Goal: Book appointment/travel/reservation

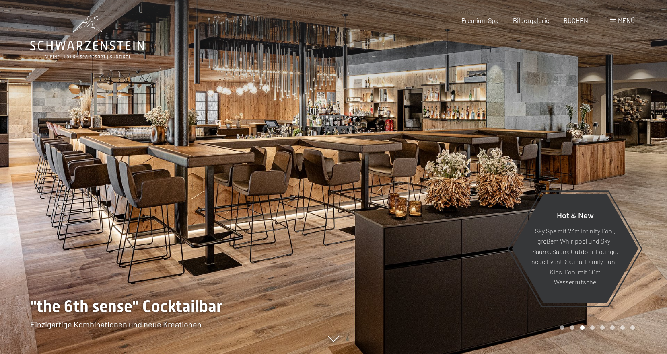
click at [620, 18] on span "Menü" at bounding box center [626, 20] width 17 height 8
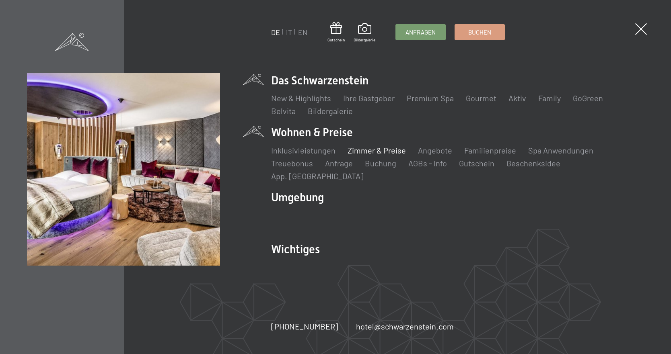
click at [384, 154] on link "Zimmer & Preise" at bounding box center [377, 151] width 58 height 10
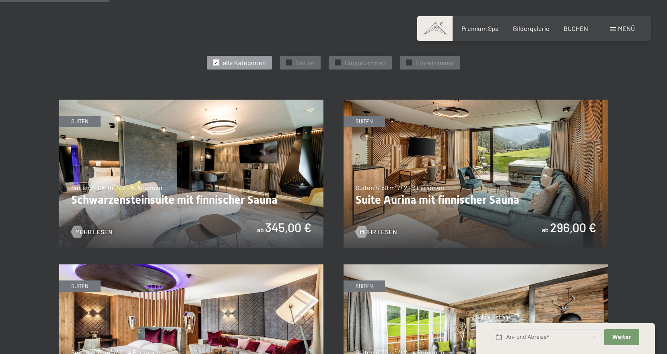
scroll to position [449, 0]
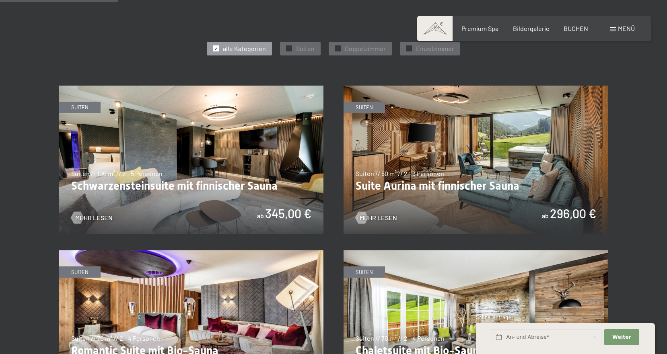
click at [475, 169] on img at bounding box center [476, 160] width 265 height 149
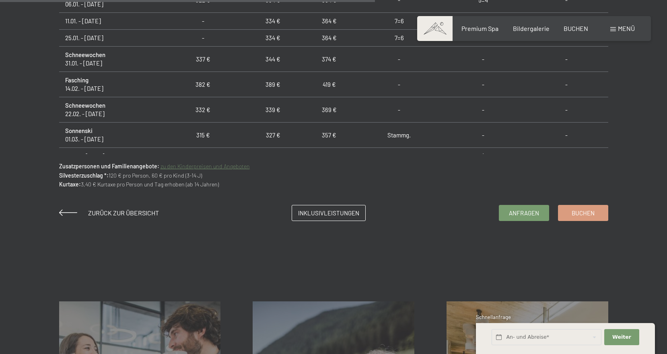
scroll to position [198, 0]
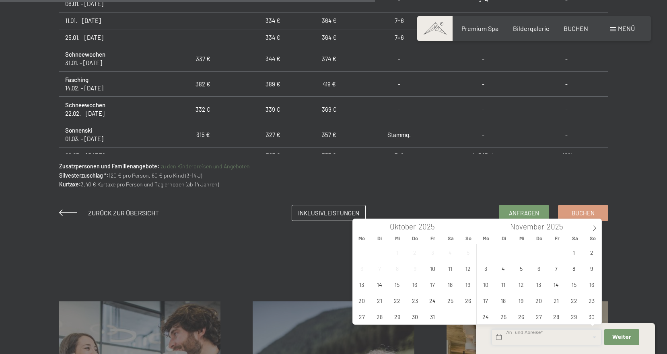
click at [527, 335] on input "text" at bounding box center [547, 338] width 110 height 16
click at [594, 230] on icon at bounding box center [595, 229] width 6 height 6
type input "2026"
click at [594, 230] on icon at bounding box center [595, 229] width 6 height 6
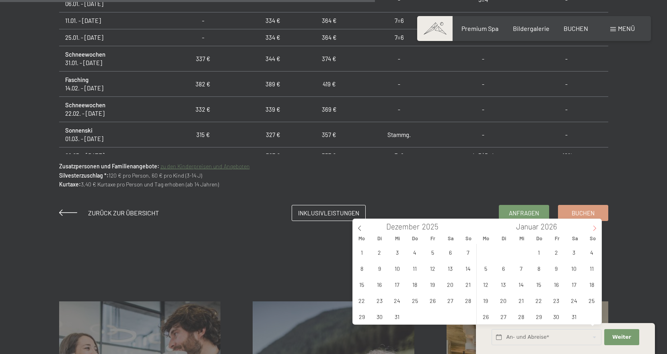
type input "2026"
click at [594, 230] on icon at bounding box center [595, 229] width 6 height 6
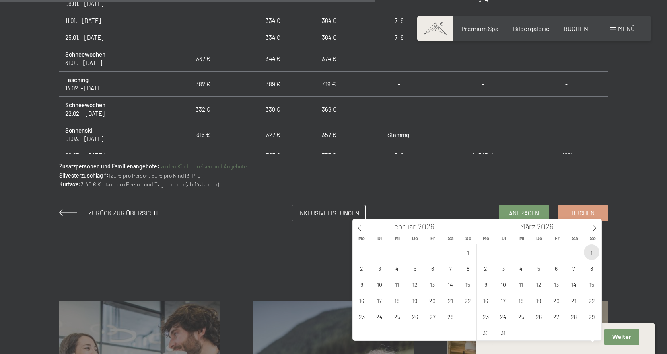
click at [589, 253] on span "1" at bounding box center [592, 253] width 16 height 16
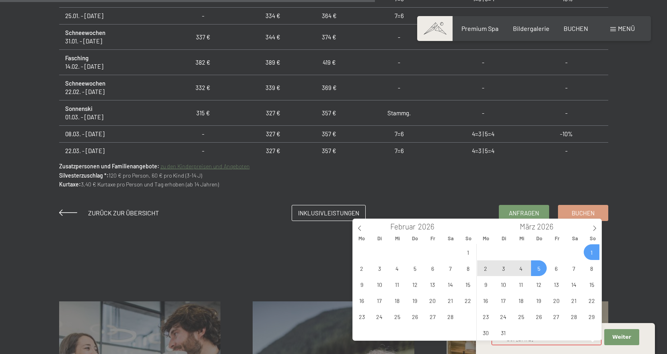
scroll to position [220, 0]
click at [541, 288] on span "12" at bounding box center [539, 285] width 16 height 16
type input "So. 01.03.2026 - Do. 12.03.2026"
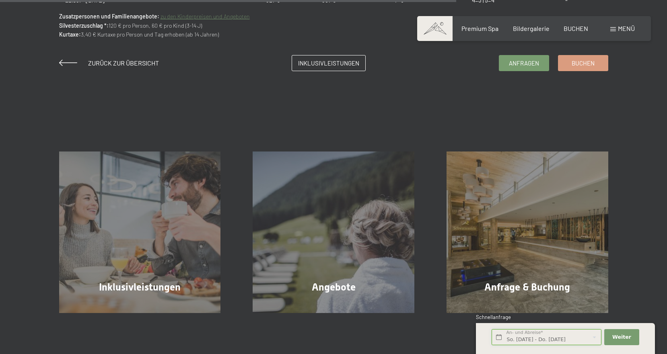
scroll to position [731, 0]
click at [619, 340] on span "Weiter" at bounding box center [621, 337] width 19 height 7
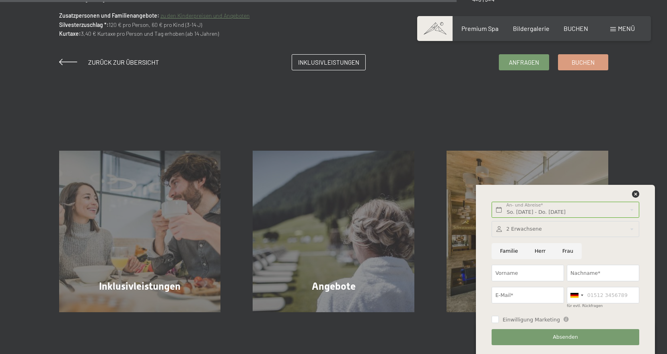
click at [546, 253] on input "Herr" at bounding box center [540, 251] width 28 height 16
radio input "true"
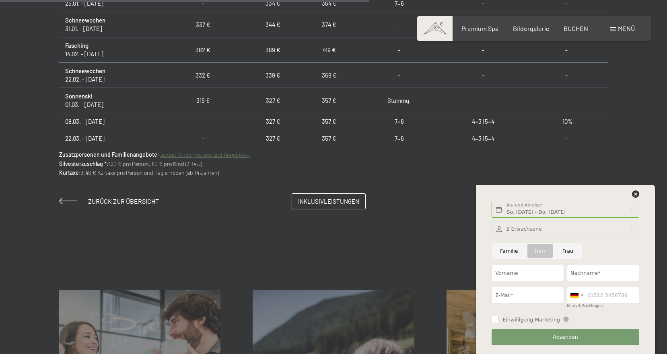
scroll to position [591, 0]
type input "T"
type input "Thomas"
type input "Hannes"
type input "thomas-hannes@t-online.de"
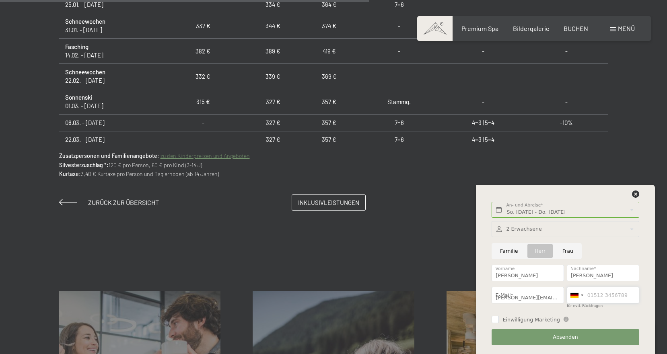
type input "064761605"
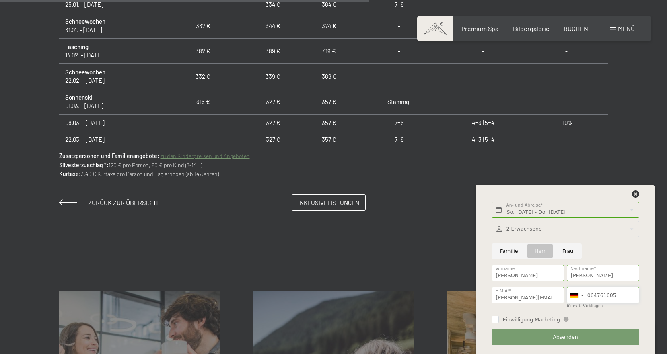
click at [634, 297] on input "064761605" at bounding box center [603, 295] width 72 height 16
type input "015258979111"
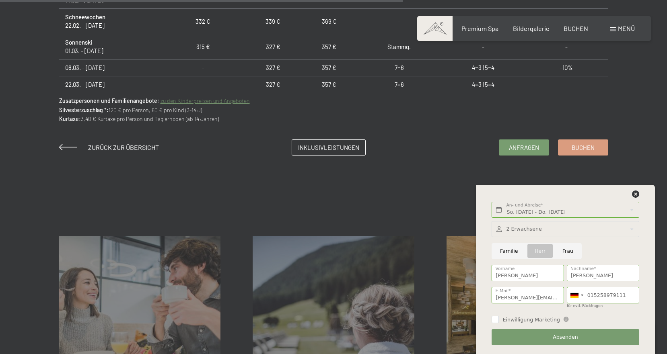
scroll to position [647, 0]
click at [531, 144] on span "Anfragen" at bounding box center [524, 146] width 30 height 8
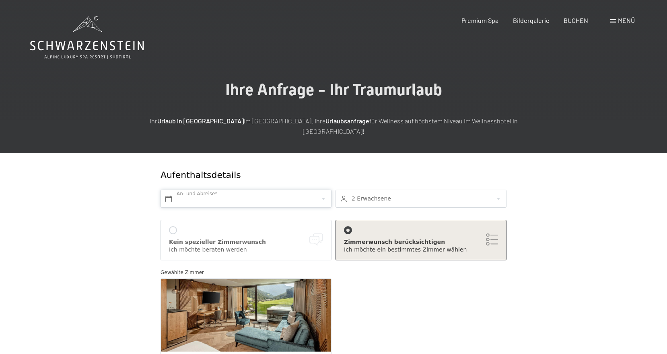
click at [230, 190] on input "text" at bounding box center [246, 199] width 171 height 18
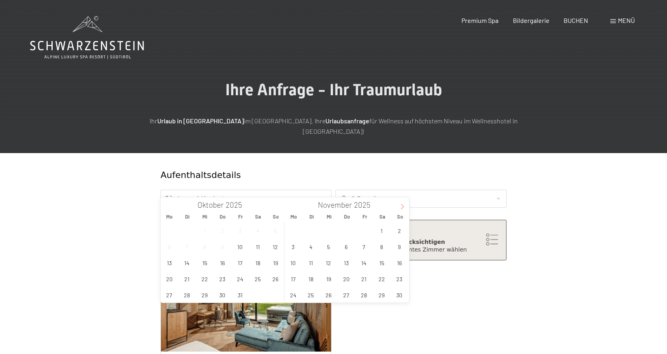
click at [401, 204] on icon at bounding box center [402, 206] width 3 height 5
type input "2026"
click at [401, 204] on icon at bounding box center [402, 206] width 3 height 5
type input "2026"
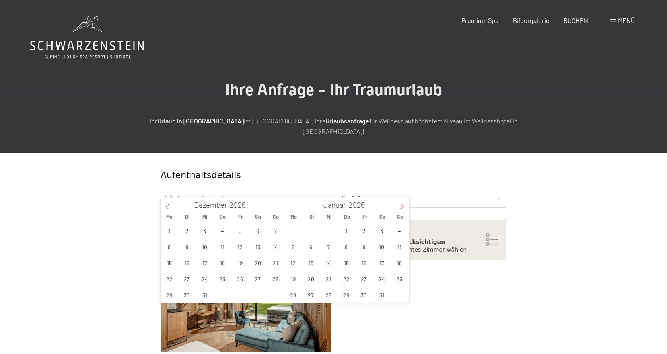
click at [401, 204] on icon at bounding box center [402, 206] width 3 height 5
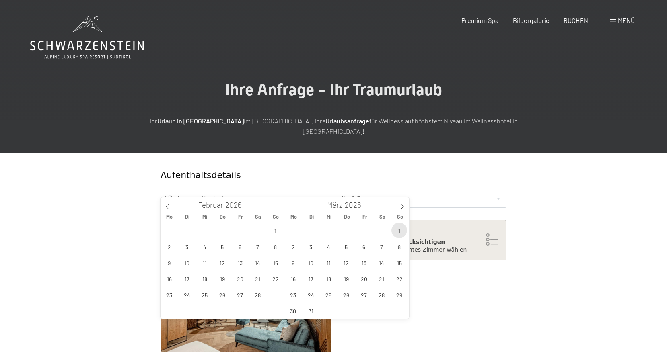
click at [402, 231] on span "1" at bounding box center [400, 231] width 16 height 16
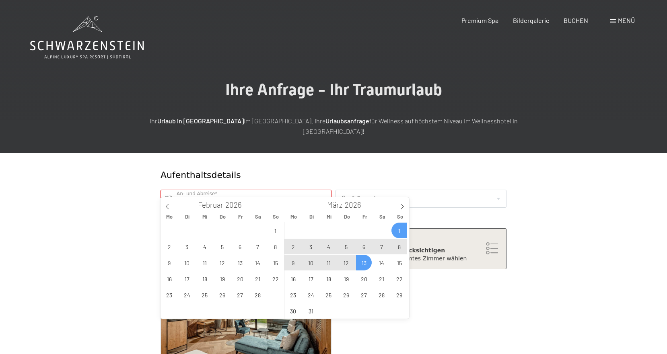
click at [367, 265] on span "13" at bounding box center [364, 263] width 16 height 16
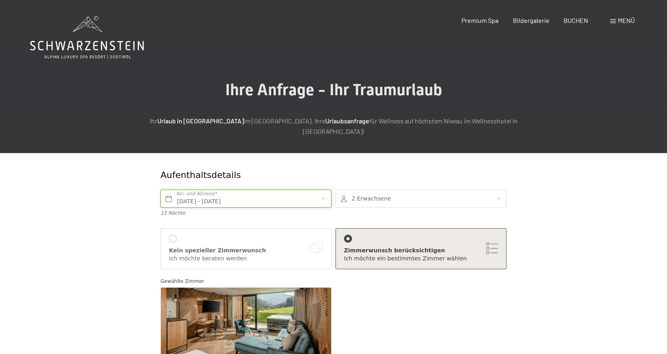
click at [327, 190] on input "So. 01.03.2026 - Fr. 13.03.2026" at bounding box center [246, 199] width 171 height 18
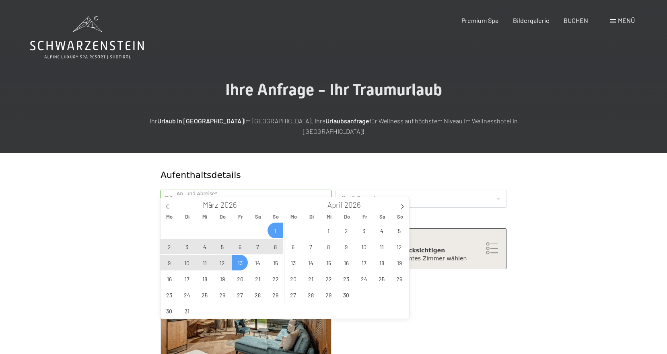
click at [222, 264] on span "12" at bounding box center [222, 263] width 16 height 16
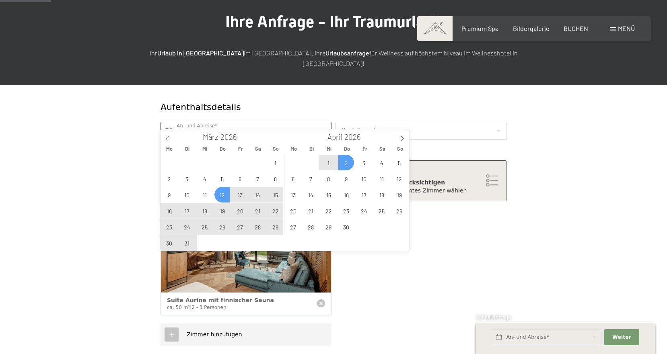
scroll to position [71, 0]
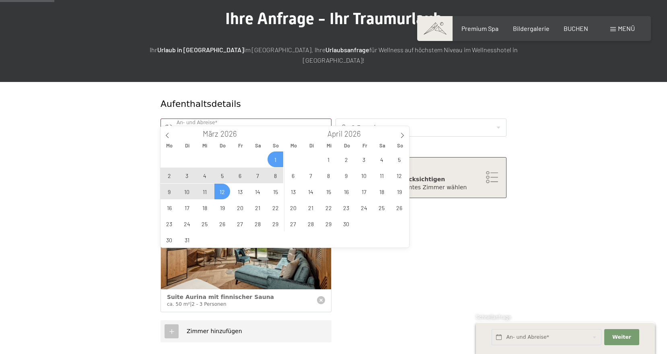
click at [270, 157] on span "1" at bounding box center [276, 160] width 16 height 16
type input "So. 01.03.2026 - Do. 12.03.2026"
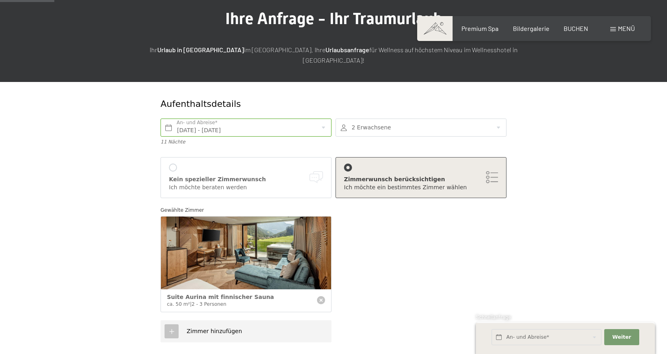
click at [492, 164] on div "Zimmerwunsch berücksichtigen Ich möchte ein bestimmtes Zimmer wählen" at bounding box center [421, 178] width 154 height 28
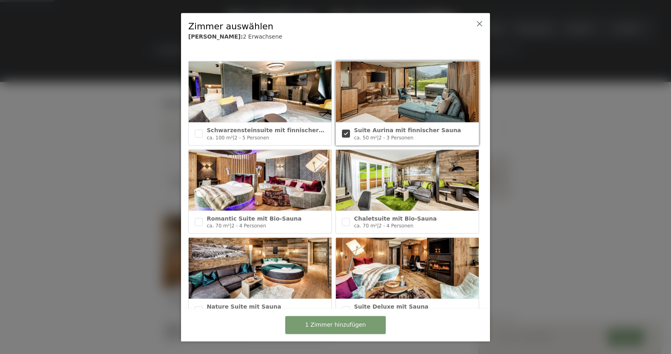
click at [418, 100] on img at bounding box center [407, 92] width 143 height 61
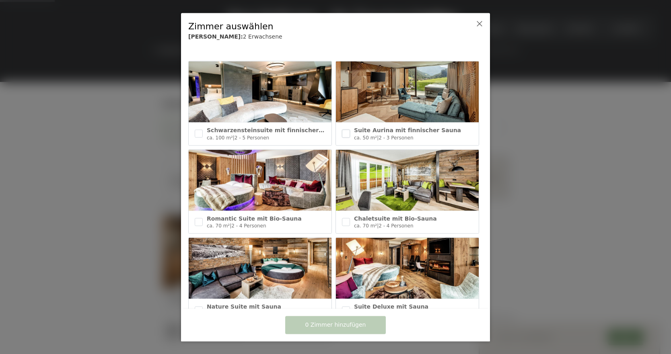
click at [345, 134] on input "checkbox" at bounding box center [346, 134] width 8 height 8
checkbox input "true"
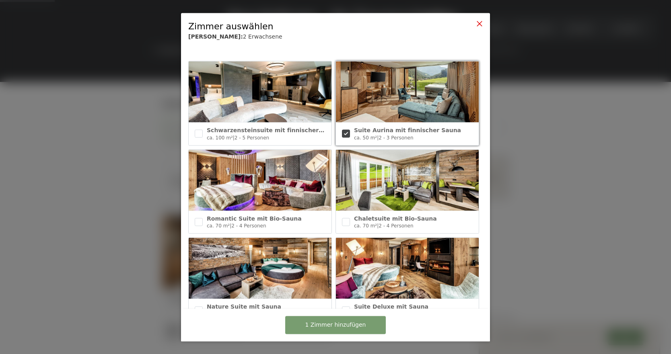
click at [478, 21] on icon at bounding box center [479, 23] width 6 height 6
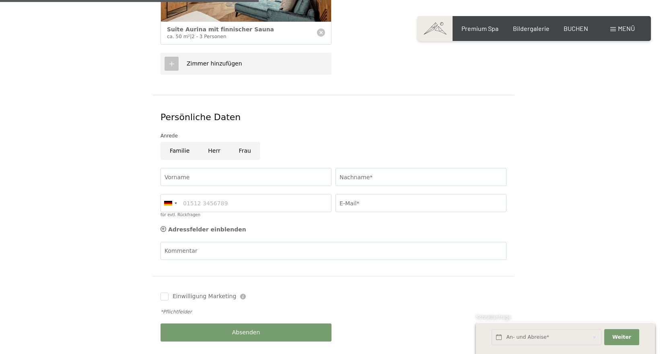
scroll to position [340, 0]
type input "T"
type input "Thomas"
type input "Hannes"
type input "064761605"
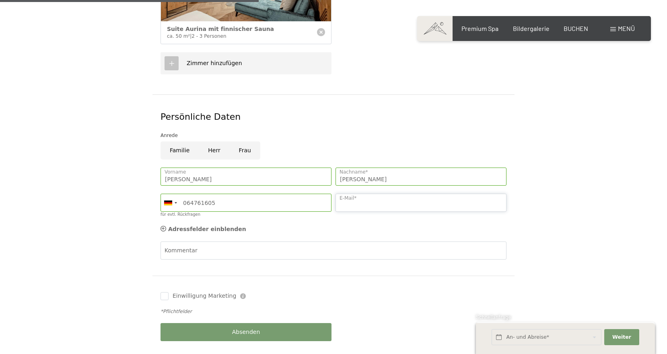
type input "thomas-hannes@t-online.de"
click at [321, 194] on input "064761605" at bounding box center [246, 203] width 171 height 18
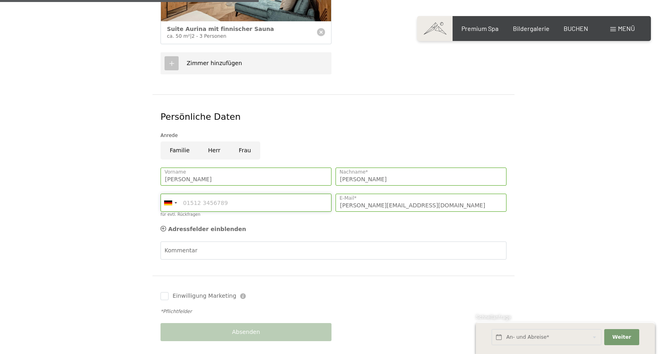
type input "015258979111"
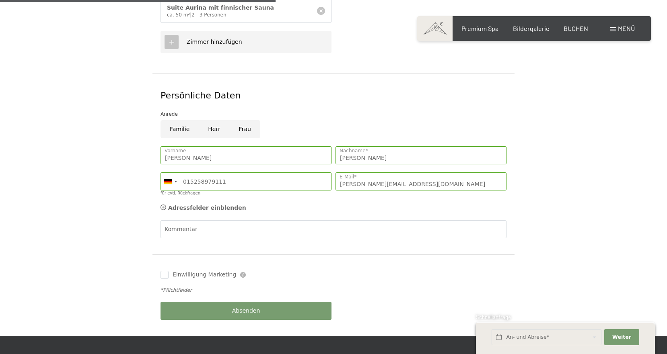
scroll to position [366, 0]
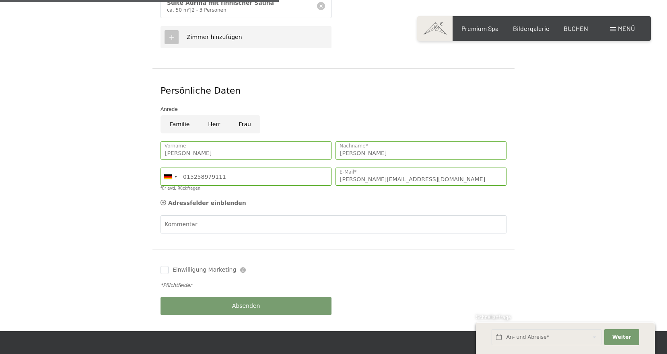
click at [210, 115] on input "Herr" at bounding box center [214, 124] width 31 height 18
radio input "true"
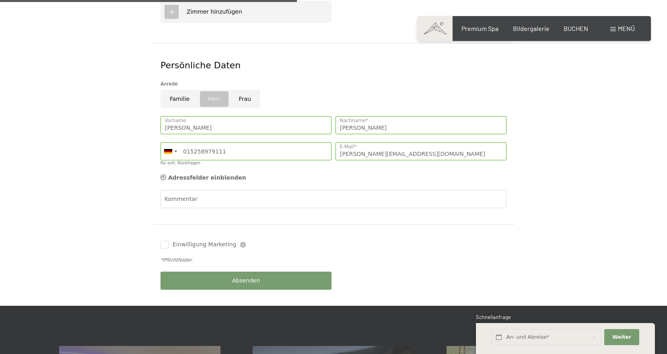
scroll to position [392, 0]
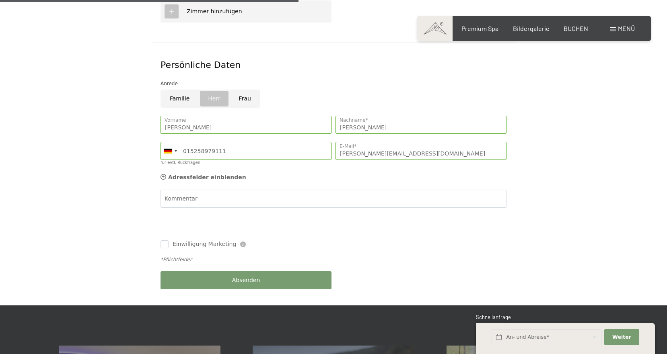
click at [160, 237] on div "Einwilligung Marketing Der Unterfertigte, der die Aufklärung laut Link gelesen …" at bounding box center [246, 245] width 175 height 16
click at [168, 241] on input "Einwilligung Marketing" at bounding box center [165, 245] width 8 height 8
checkbox input "true"
click at [243, 277] on span "Absenden" at bounding box center [246, 281] width 28 height 8
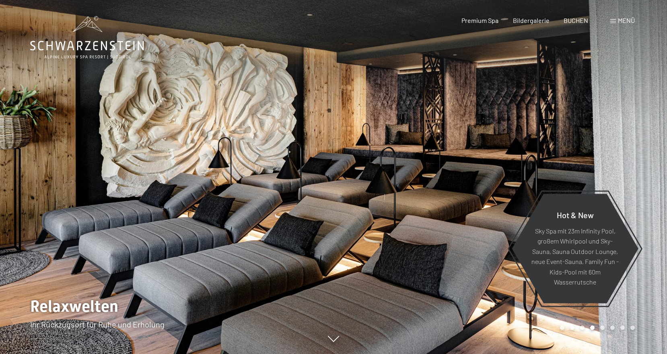
click at [623, 21] on span "Menü" at bounding box center [626, 20] width 17 height 8
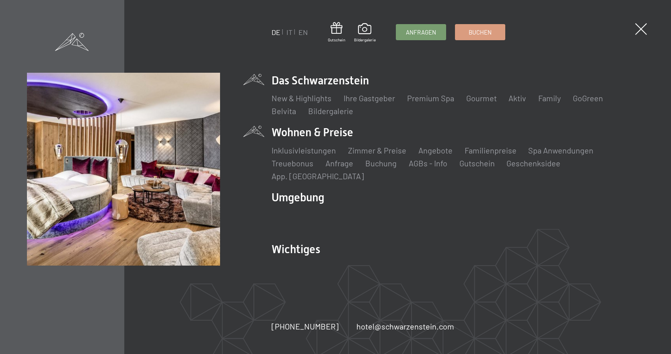
click at [324, 136] on li "Wohnen & Preise Inklusivleistungen Zimmer & Preise Liste Angebote Liste Familie…" at bounding box center [457, 153] width 373 height 57
click at [381, 155] on link "Zimmer & Preise" at bounding box center [377, 151] width 58 height 10
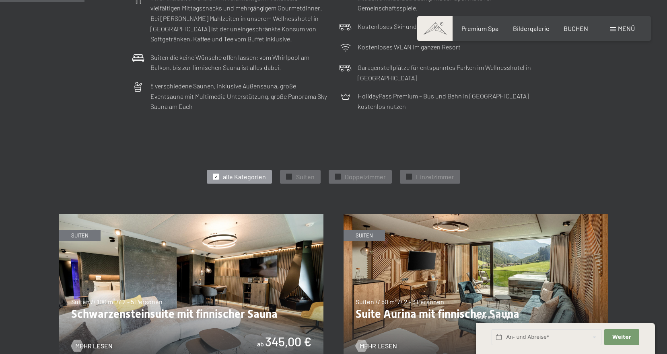
scroll to position [436, 0]
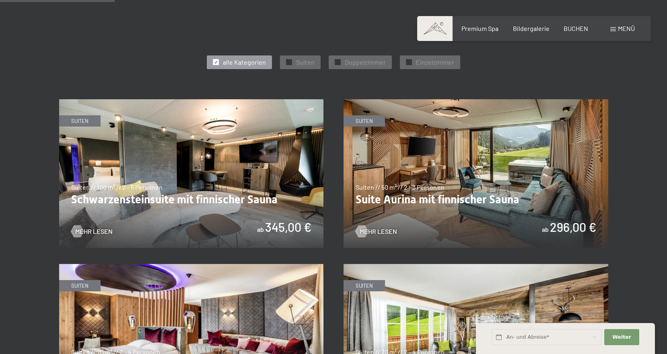
click at [426, 175] on img at bounding box center [476, 173] width 265 height 149
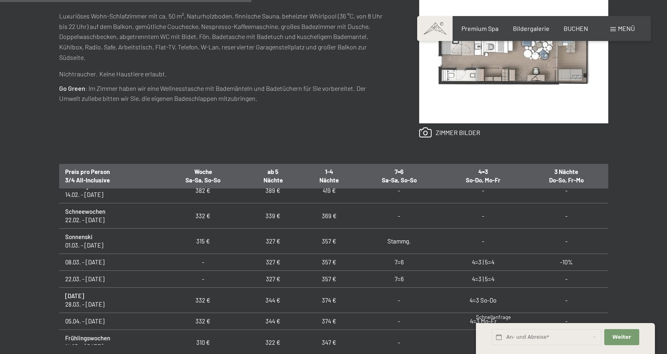
scroll to position [287, 0]
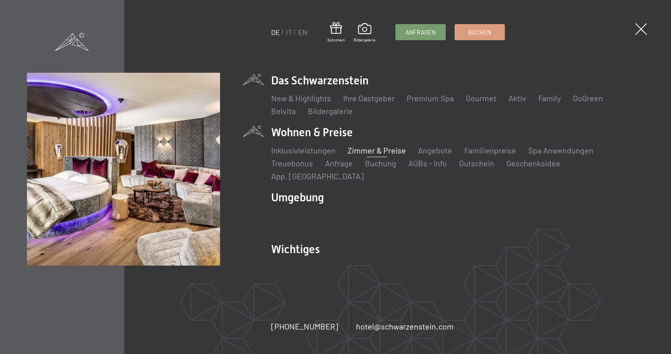
click at [359, 155] on link "Zimmer & Preise" at bounding box center [377, 151] width 58 height 10
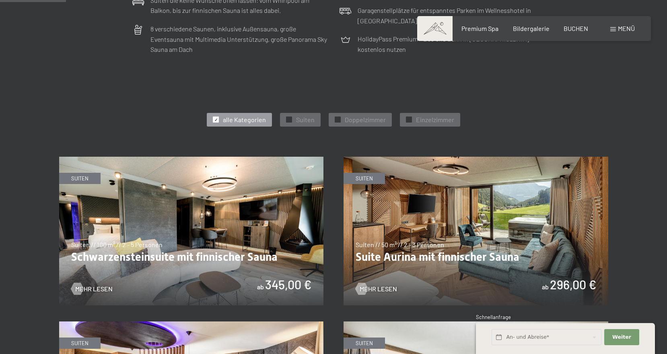
scroll to position [416, 0]
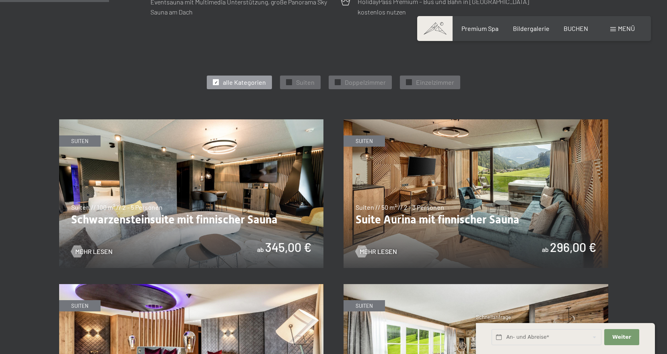
click at [438, 214] on img at bounding box center [476, 194] width 265 height 149
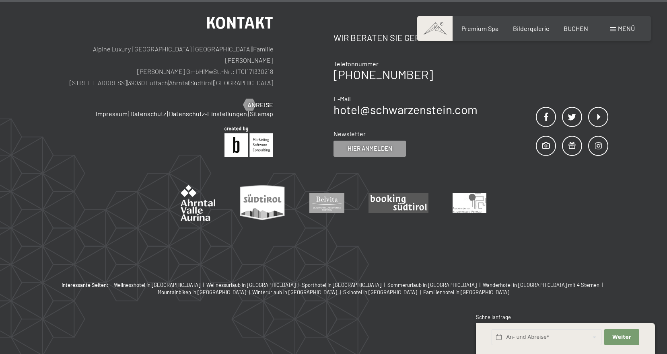
scroll to position [1068, 0]
